Goal: Task Accomplishment & Management: Manage account settings

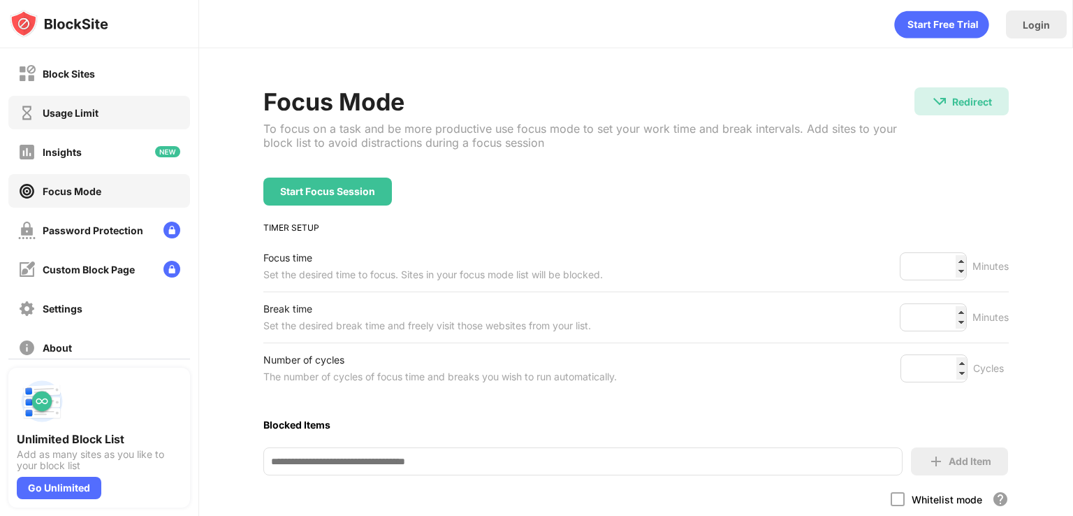
click at [159, 103] on div "Usage Limit" at bounding box center [99, 113] width 182 height 34
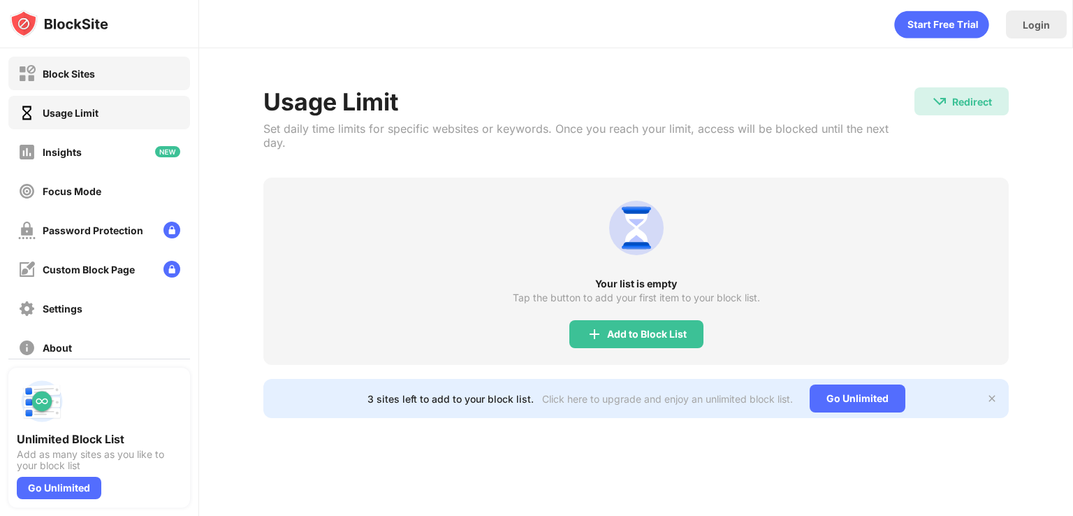
click at [141, 89] on div "Block Sites" at bounding box center [99, 74] width 182 height 34
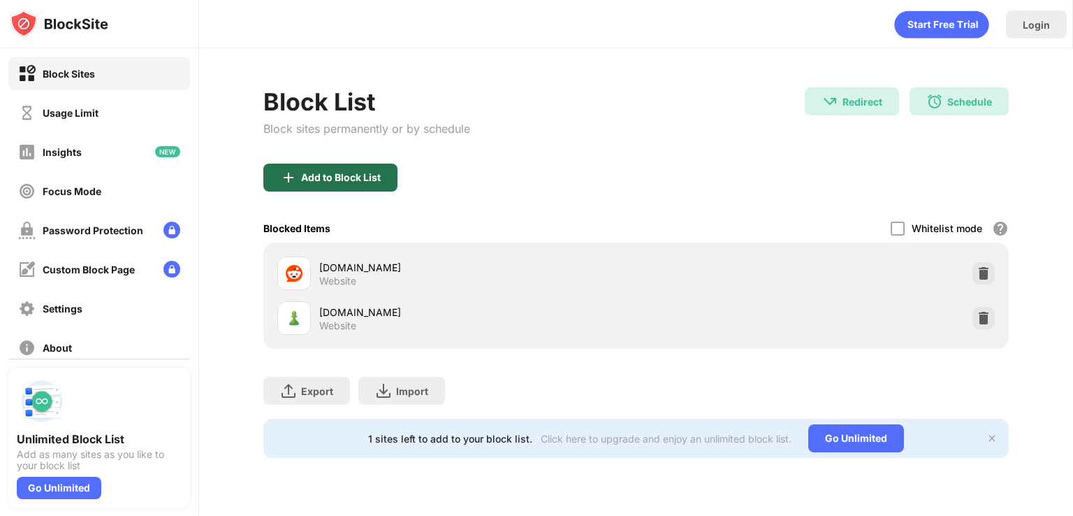
click at [381, 175] on div "Add to Block List" at bounding box center [330, 178] width 134 height 28
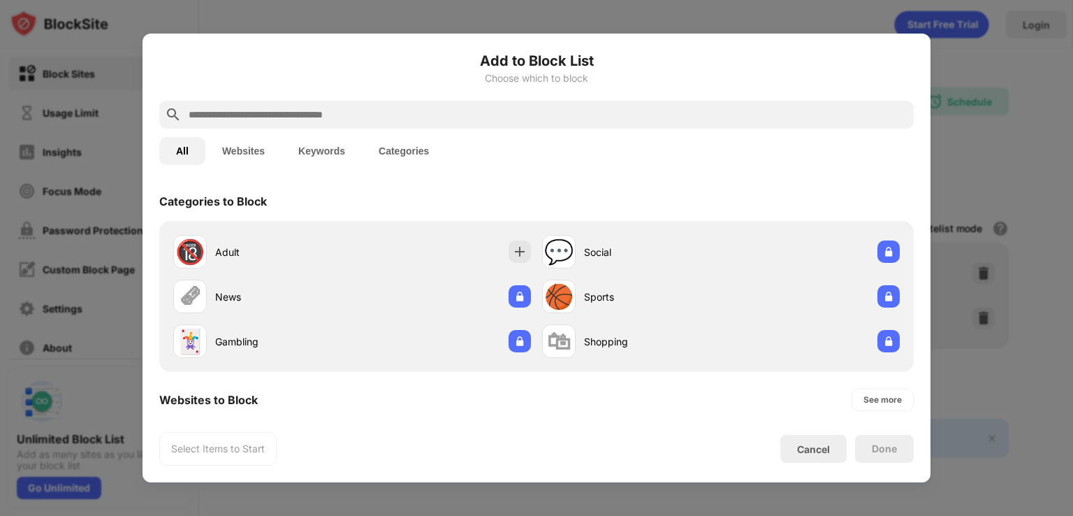
click at [947, 140] on div at bounding box center [536, 258] width 1073 height 516
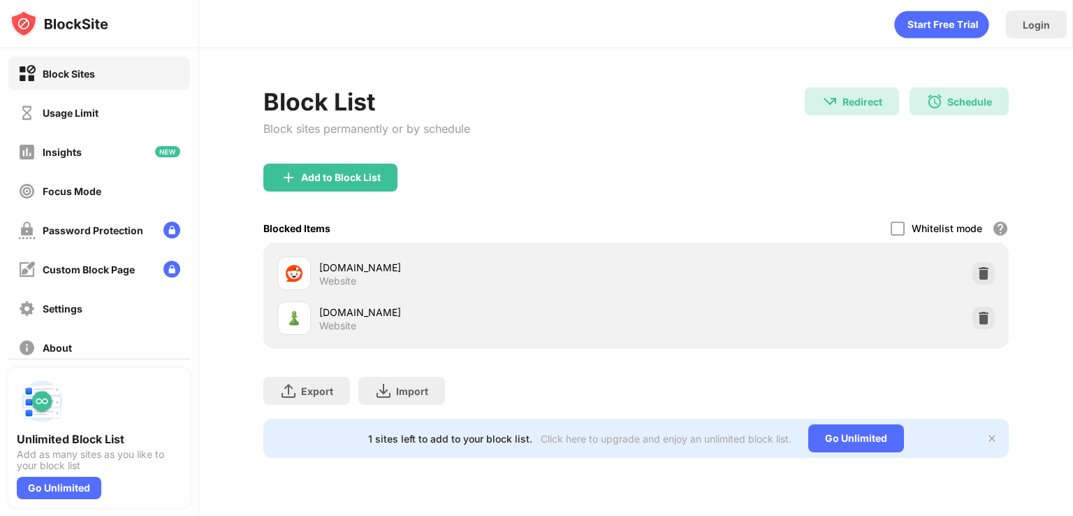
click at [957, 101] on div "Schedule" at bounding box center [970, 102] width 45 height 12
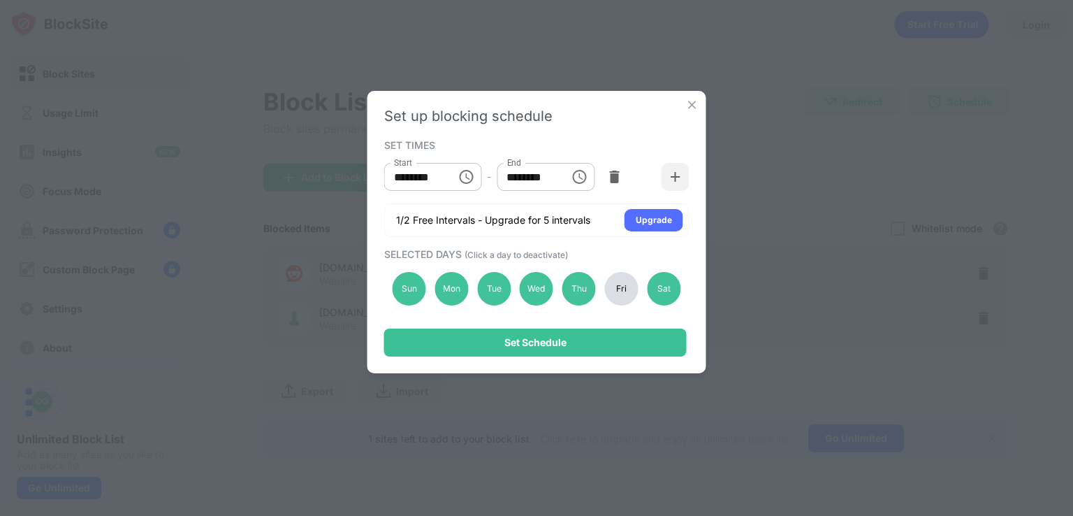
click at [619, 280] on div "Fri" at bounding box center [622, 289] width 34 height 34
click at [671, 292] on div "Sat" at bounding box center [664, 289] width 34 height 34
click at [589, 364] on div "Set up blocking schedule SET TIMES Start ******** Start - End ******** End 1/2 …" at bounding box center [537, 232] width 339 height 282
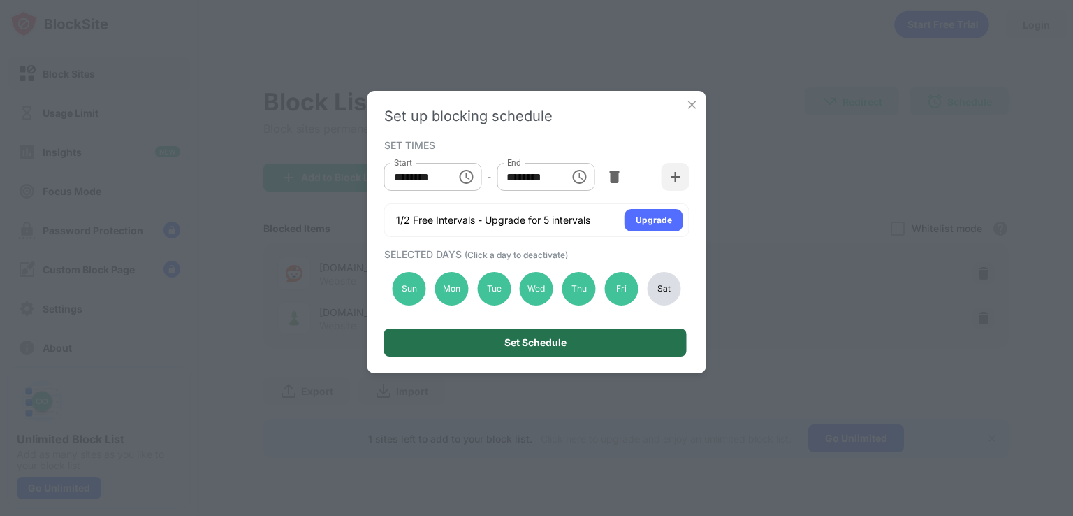
click at [571, 349] on div "Set Schedule" at bounding box center [535, 342] width 303 height 28
